Goal: Information Seeking & Learning: Learn about a topic

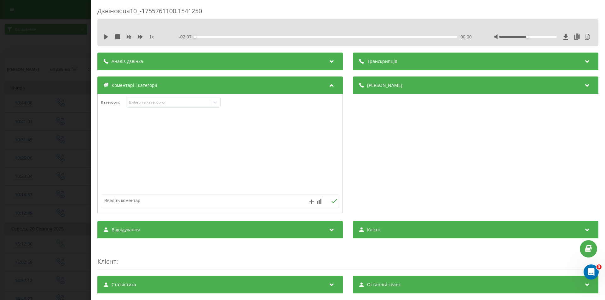
click at [76, 62] on div "Дзвінок : ua10_-1755761100.1541250 1 x - 02:07 00:00 00:00 Транскрипція 00:00 В…" at bounding box center [302, 150] width 605 height 300
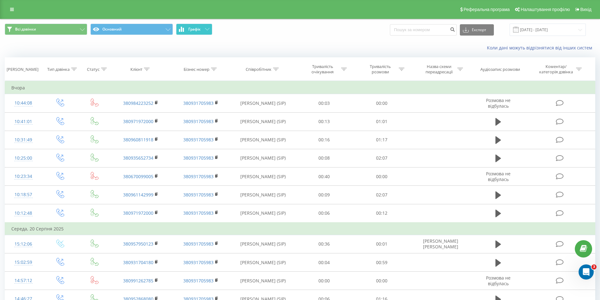
click at [202, 27] on button "Графік" at bounding box center [194, 29] width 36 height 11
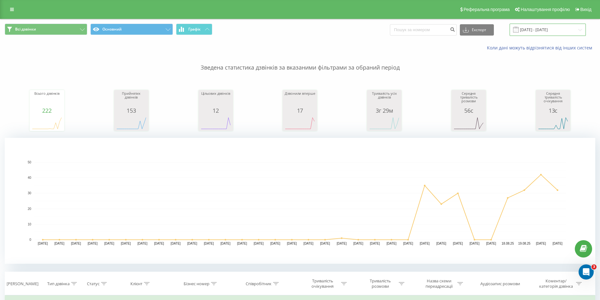
click at [558, 30] on input "21.07.2025 - 21.08.2025" at bounding box center [548, 30] width 76 height 12
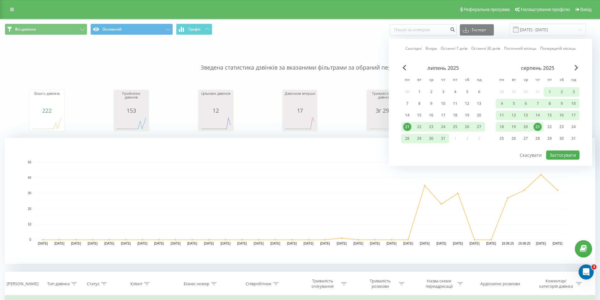
click at [538, 128] on div "21" at bounding box center [538, 127] width 8 height 8
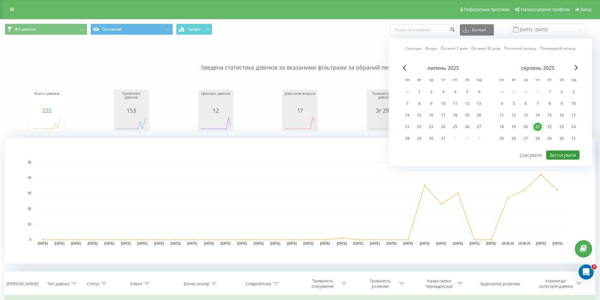
click at [560, 152] on button "Застосувати" at bounding box center [562, 155] width 33 height 9
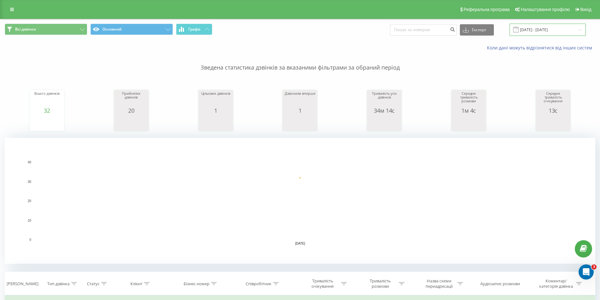
click at [552, 32] on input "21.08.2025 - 21.08.2025" at bounding box center [548, 30] width 76 height 12
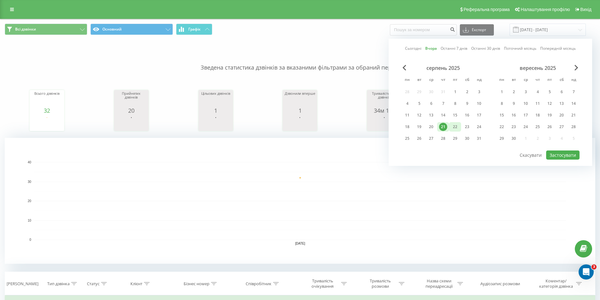
click at [454, 125] on div "22" at bounding box center [455, 127] width 8 height 8
click at [551, 153] on button "Застосувати" at bounding box center [562, 155] width 33 height 9
type input "[DATE] - [DATE]"
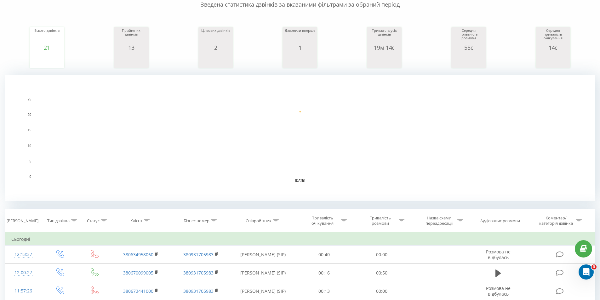
scroll to position [252, 0]
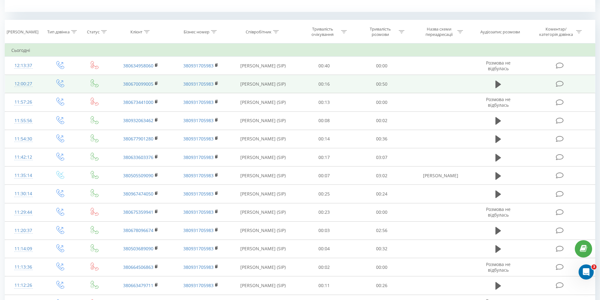
click at [563, 81] on icon at bounding box center [560, 84] width 8 height 7
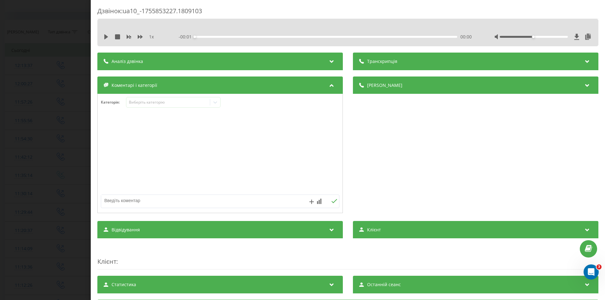
click at [188, 37] on span "- 00:01" at bounding box center [187, 37] width 16 height 6
click at [316, 55] on div "Аналіз дзвінка" at bounding box center [219, 62] width 245 height 18
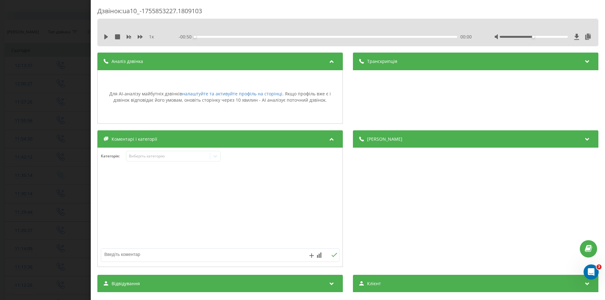
click at [387, 68] on div "Транскрипція" at bounding box center [475, 62] width 245 height 18
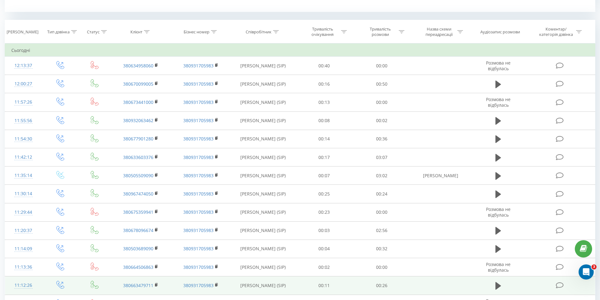
scroll to position [315, 0]
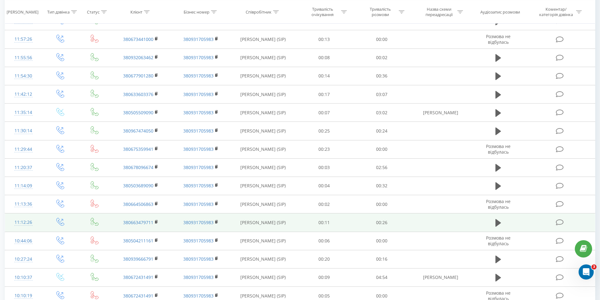
click at [556, 225] on icon at bounding box center [560, 222] width 8 height 7
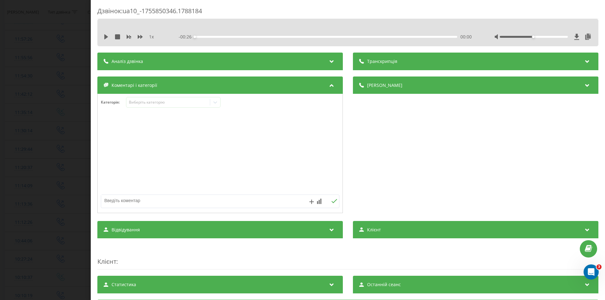
click at [371, 65] on div "Транскрипція" at bounding box center [475, 62] width 245 height 18
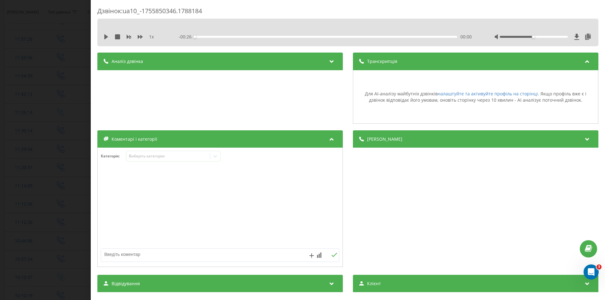
click at [314, 59] on div "Аналіз дзвінка" at bounding box center [219, 62] width 245 height 18
